Goal: Task Accomplishment & Management: Manage account settings

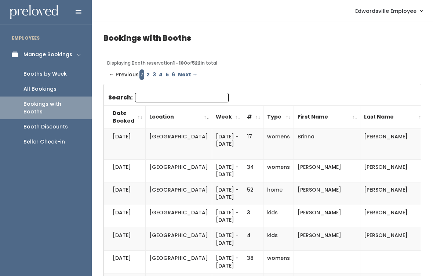
click at [62, 123] on div "Booth Discounts" at bounding box center [45, 127] width 44 height 8
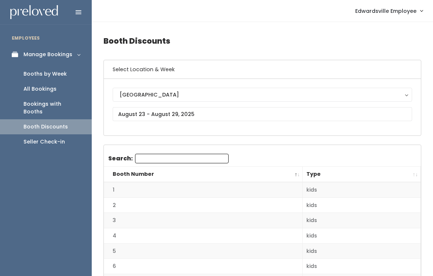
click at [56, 69] on link "Booths by Week" at bounding box center [46, 73] width 92 height 15
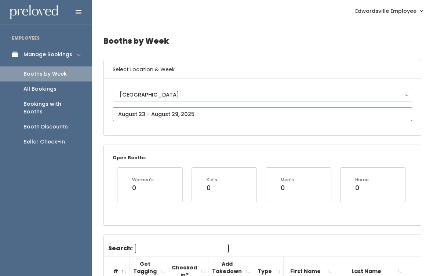
click at [334, 120] on input "text" at bounding box center [262, 114] width 299 height 14
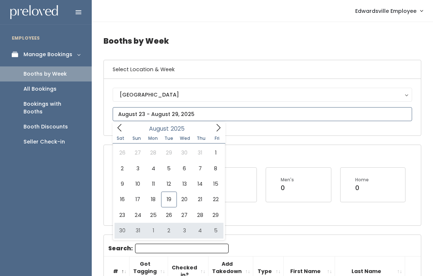
type input "August 30 to September 5"
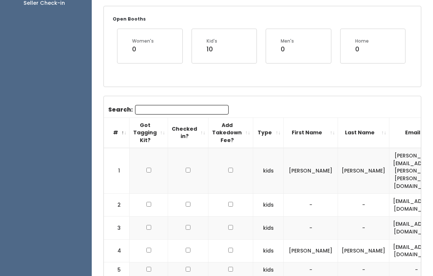
scroll to position [163, 0]
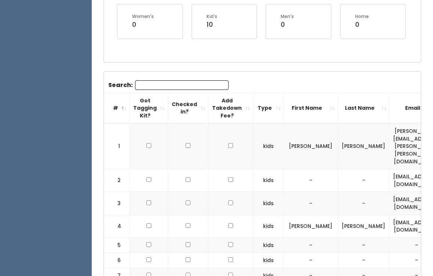
click at [202, 89] on input "Search:" at bounding box center [181, 86] width 93 height 10
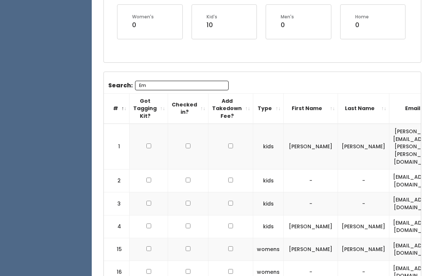
scroll to position [71, 0]
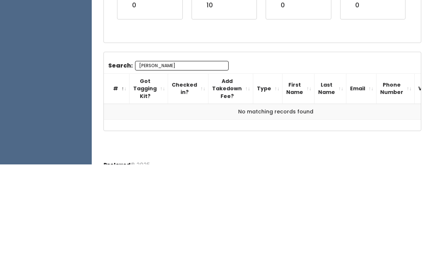
type input "[PERSON_NAME]"
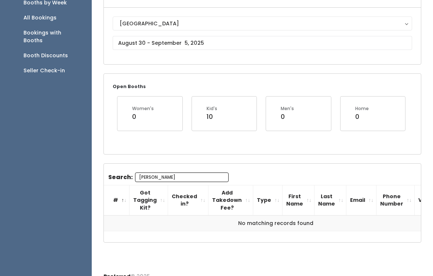
click at [197, 173] on input "[PERSON_NAME]" at bounding box center [181, 177] width 93 height 10
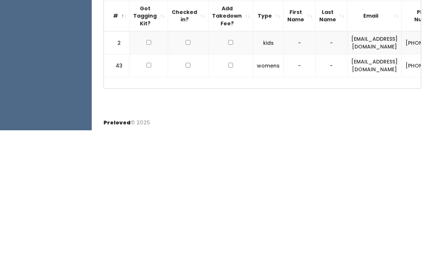
scroll to position [0, 0]
type input "Davi"
click at [424, 258] on div "Preloved © 2025" at bounding box center [262, 267] width 341 height 19
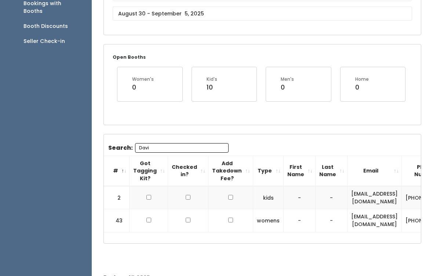
click at [147, 197] on input "checkbox" at bounding box center [148, 197] width 5 height 5
checkbox input "true"
click at [150, 217] on input "checkbox" at bounding box center [148, 219] width 5 height 5
checkbox input "true"
